Goal: Obtain resource: Download file/media

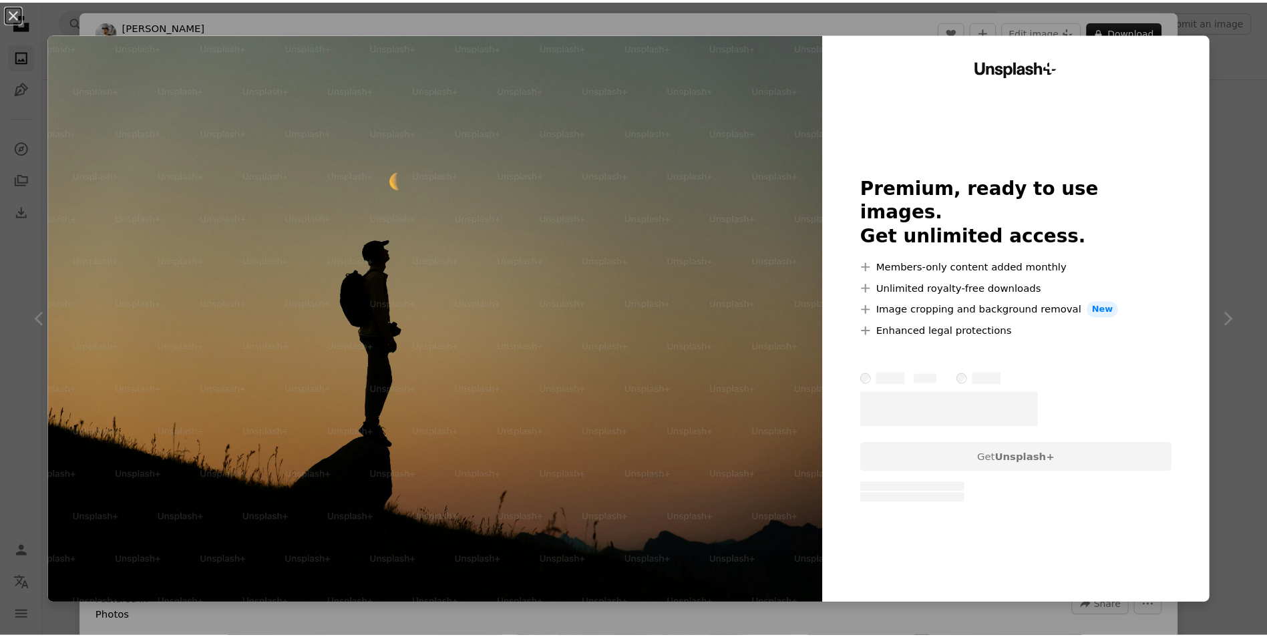
scroll to position [401, 0]
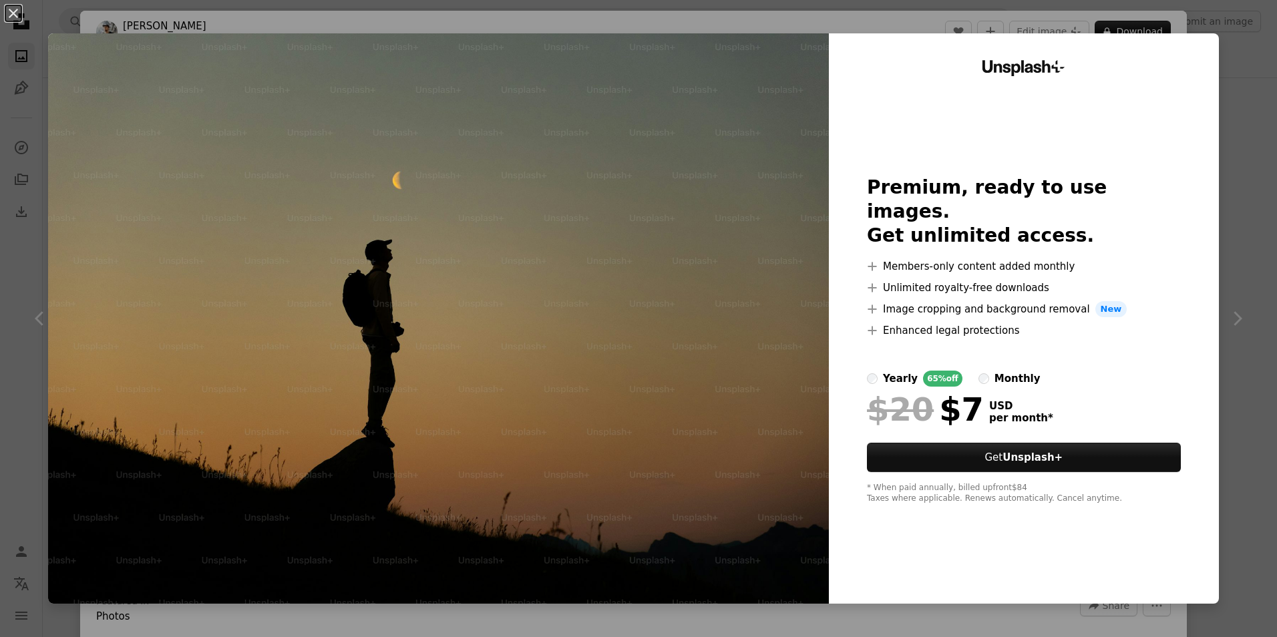
click at [1257, 51] on div "An X shape Unsplash+ Premium, ready to use images. Get unlimited access. A plus…" at bounding box center [638, 318] width 1277 height 637
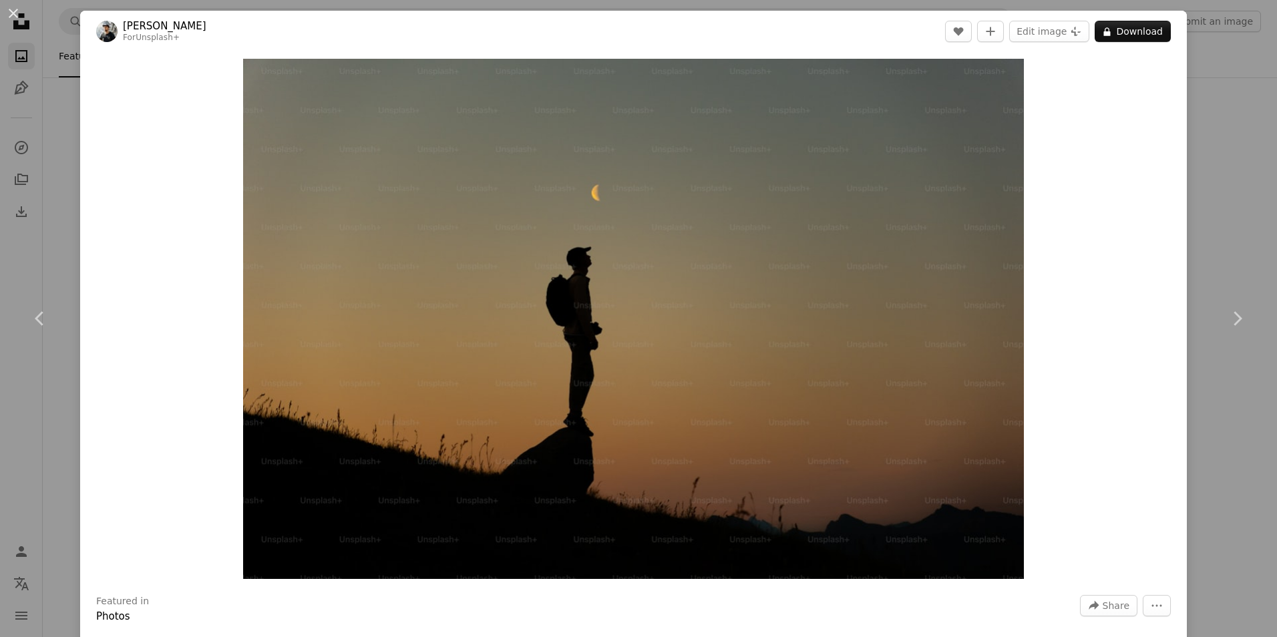
click at [1219, 227] on div "An X shape Chevron left Chevron right [PERSON_NAME] For Unsplash+ A heart A plu…" at bounding box center [638, 318] width 1277 height 637
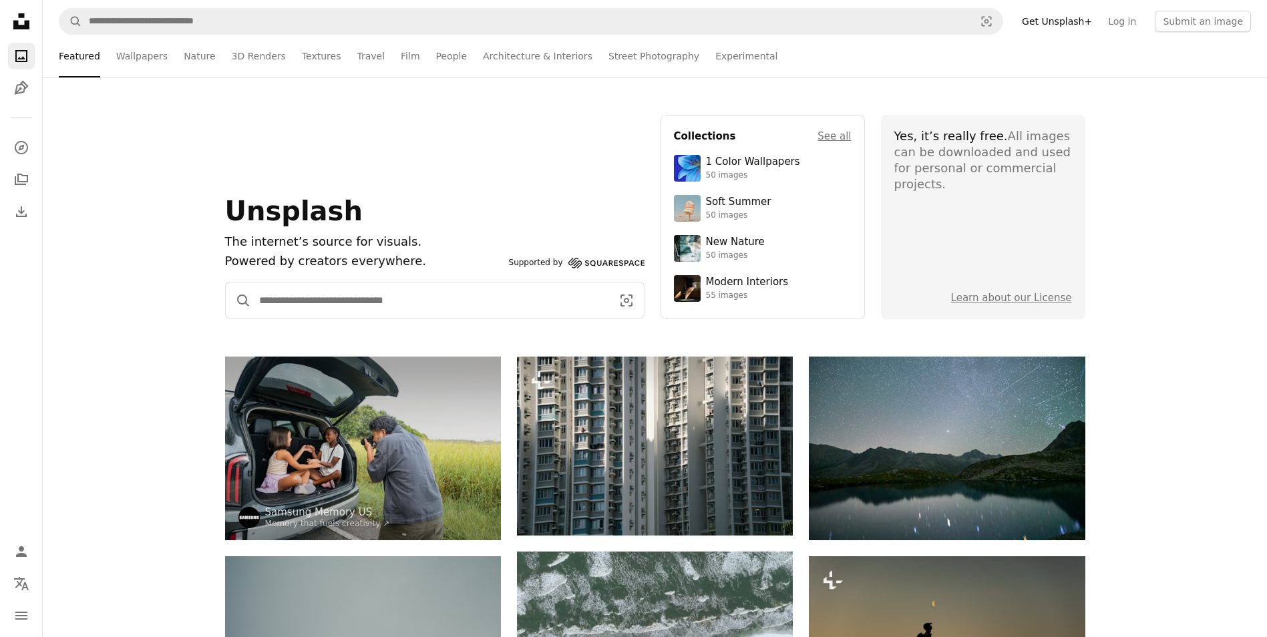
click at [316, 299] on input "Find visuals sitewide" at bounding box center [430, 300] width 358 height 36
type input "********"
click at [226, 282] on button "A magnifying glass" at bounding box center [238, 300] width 25 height 36
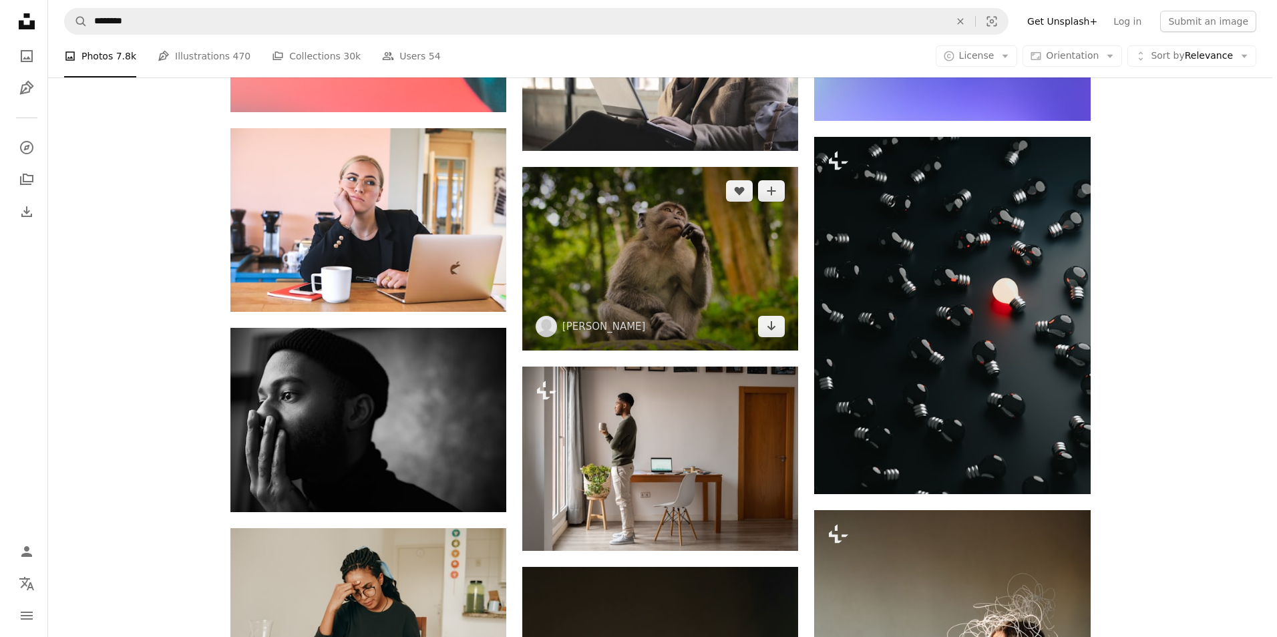
scroll to position [1269, 0]
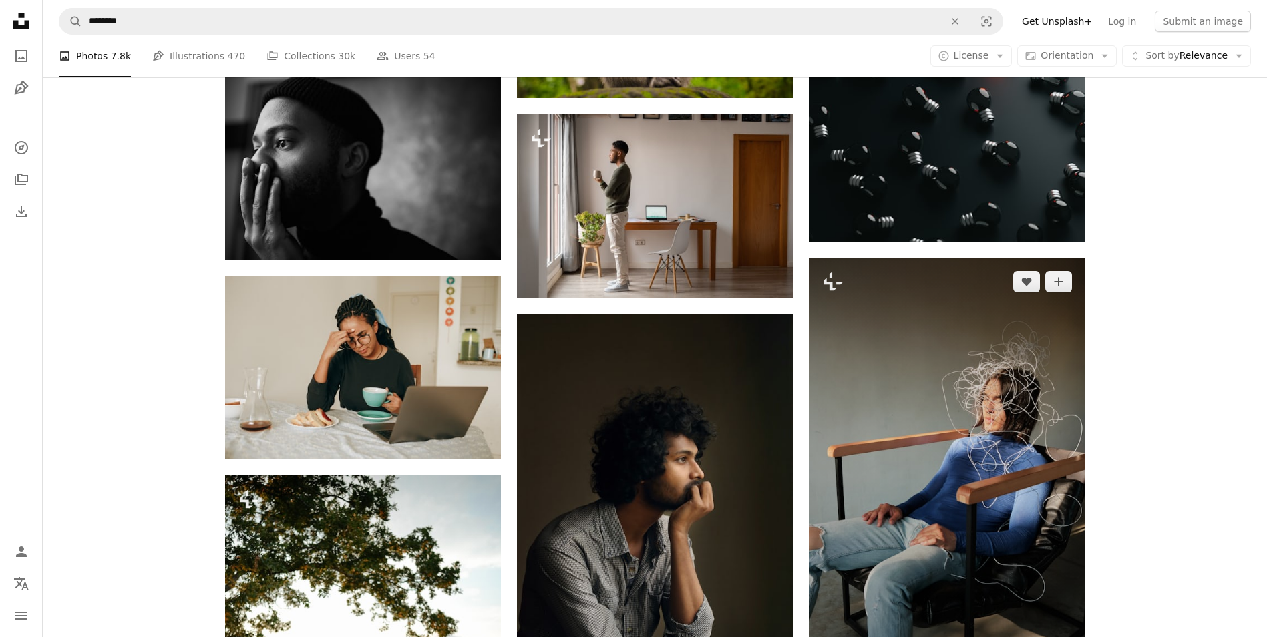
click at [984, 379] on img at bounding box center [947, 465] width 276 height 414
